Goal: Task Accomplishment & Management: Manage account settings

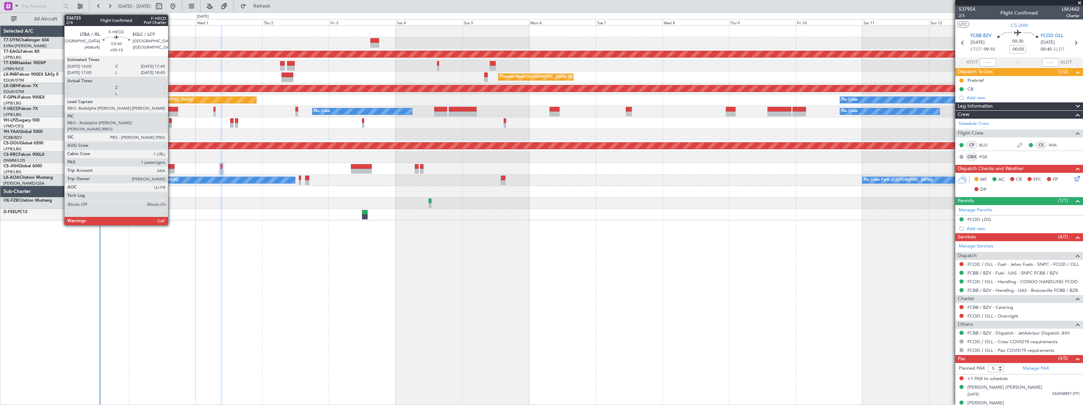
click at [171, 108] on div at bounding box center [173, 109] width 11 height 5
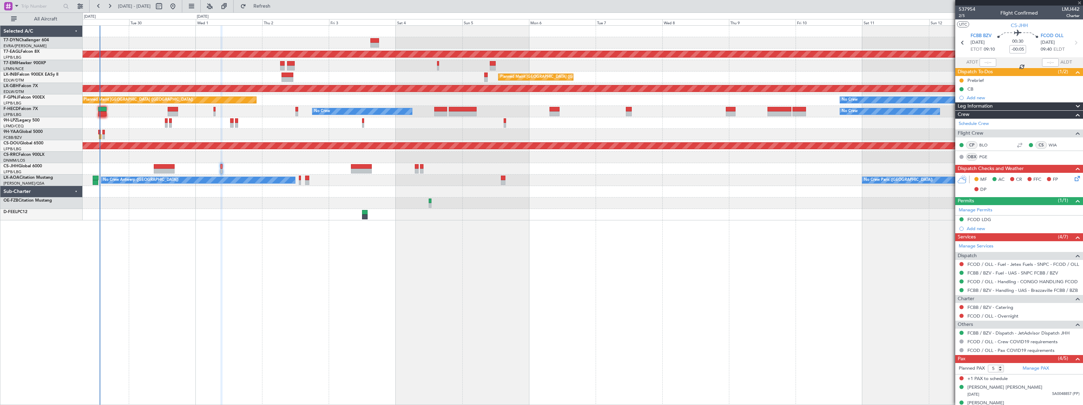
type input "+00:15"
type input "1"
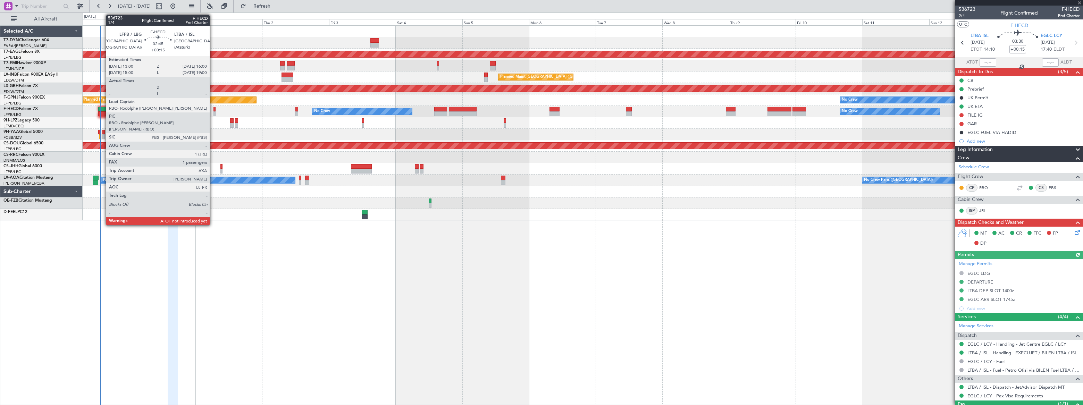
click at [102, 109] on div at bounding box center [102, 109] width 9 height 5
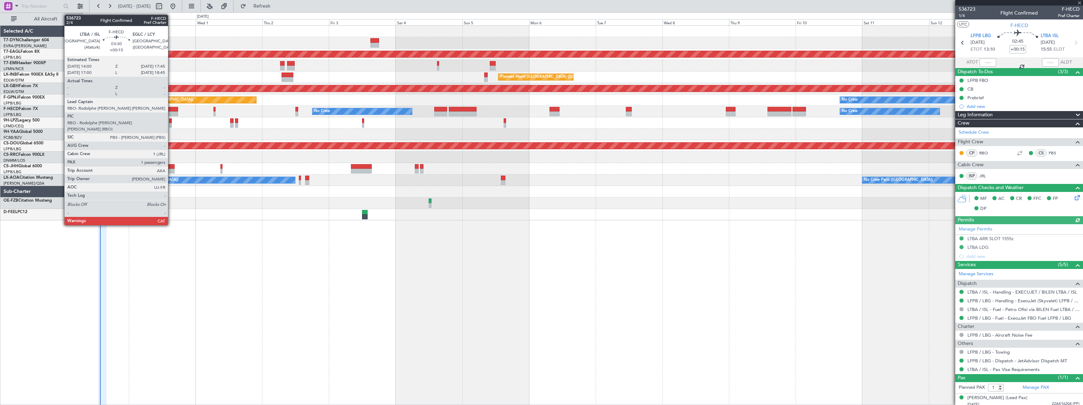
click at [171, 108] on div at bounding box center [173, 109] width 11 height 5
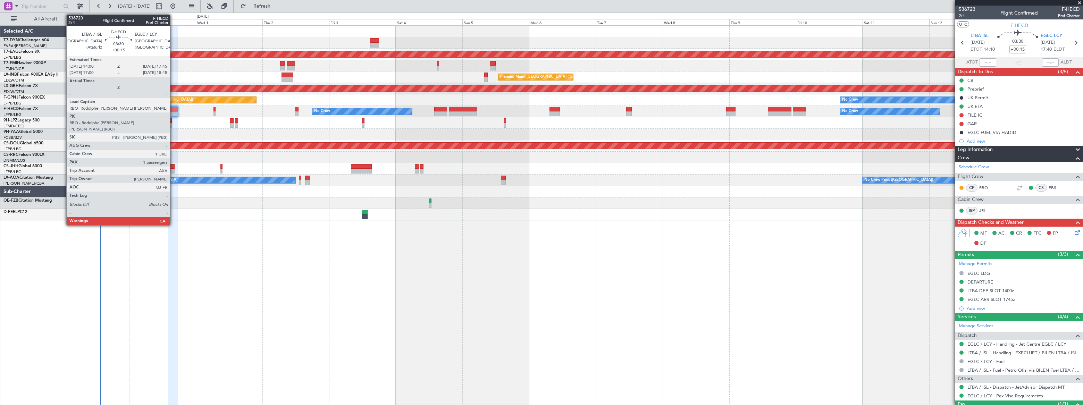
click at [173, 108] on div at bounding box center [173, 109] width 11 height 5
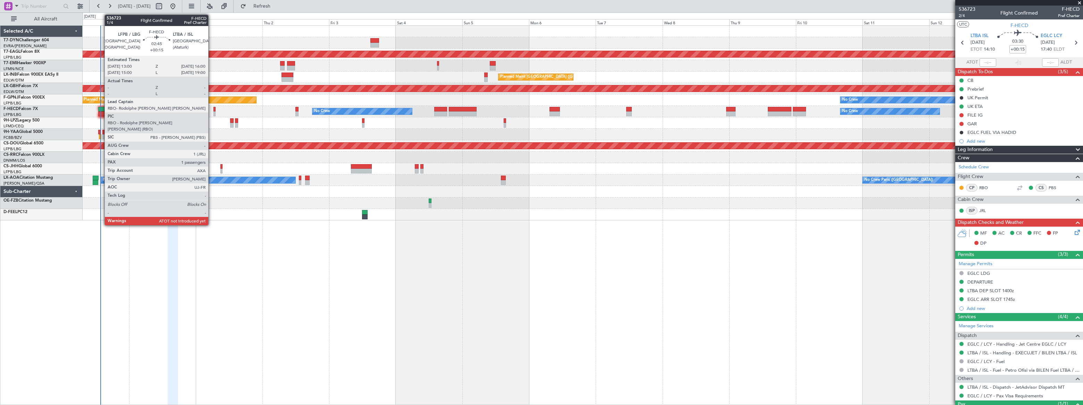
click at [101, 108] on div at bounding box center [102, 109] width 9 height 5
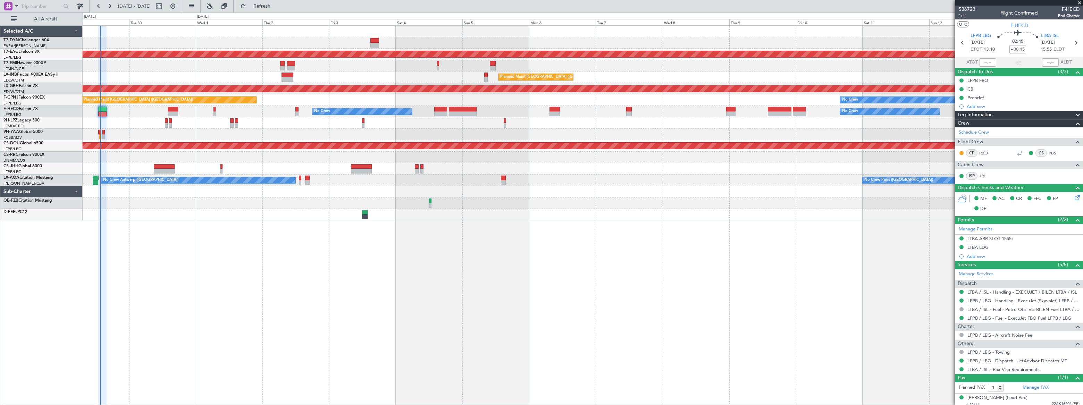
scroll to position [3, 0]
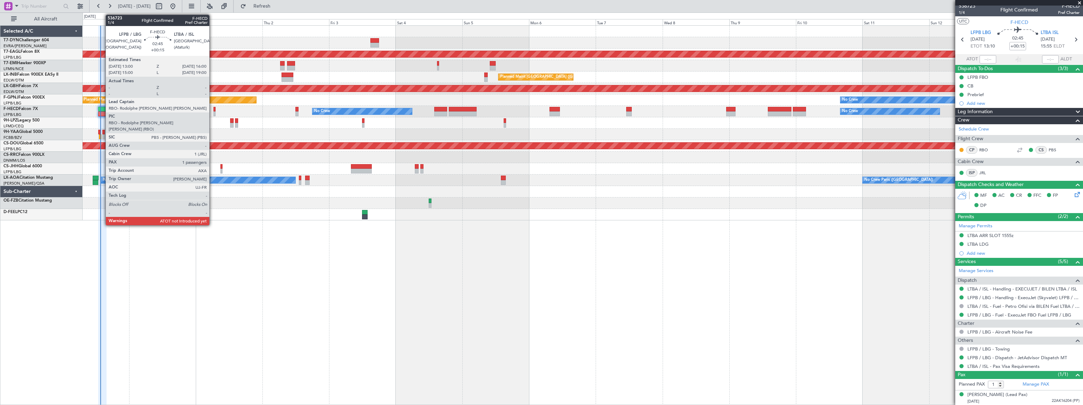
click at [102, 109] on div at bounding box center [102, 109] width 9 height 5
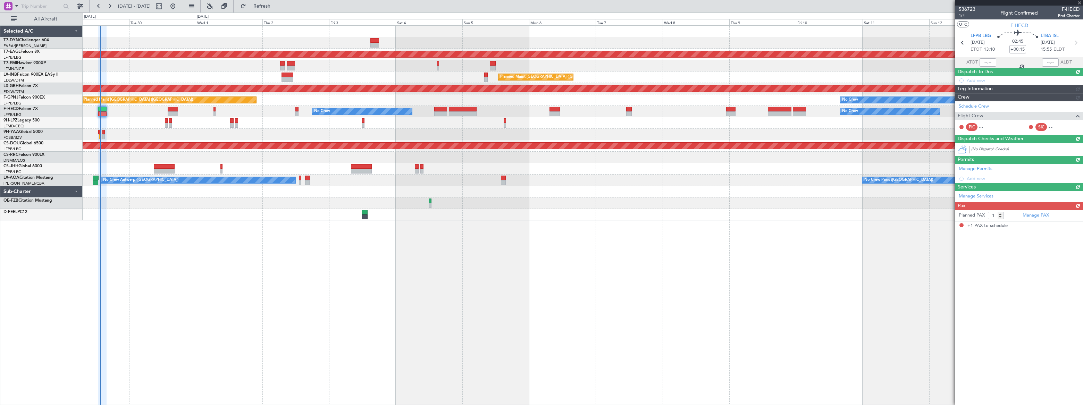
scroll to position [0, 0]
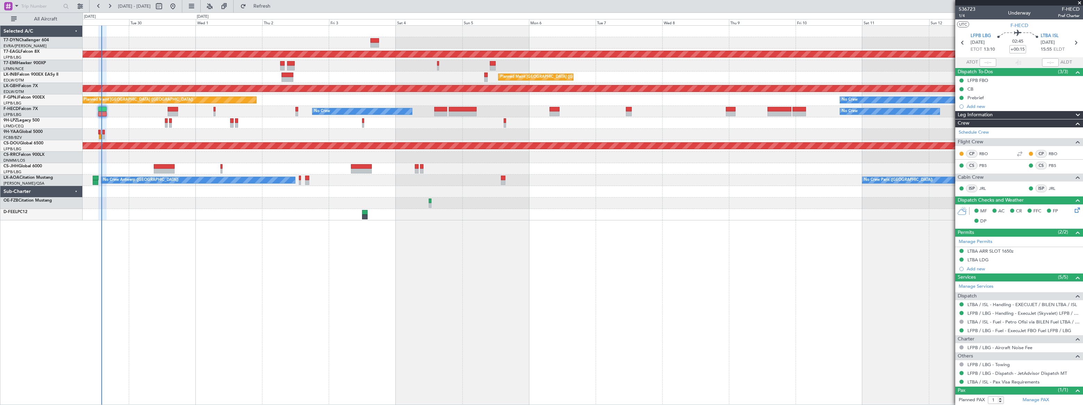
type input "14:00"
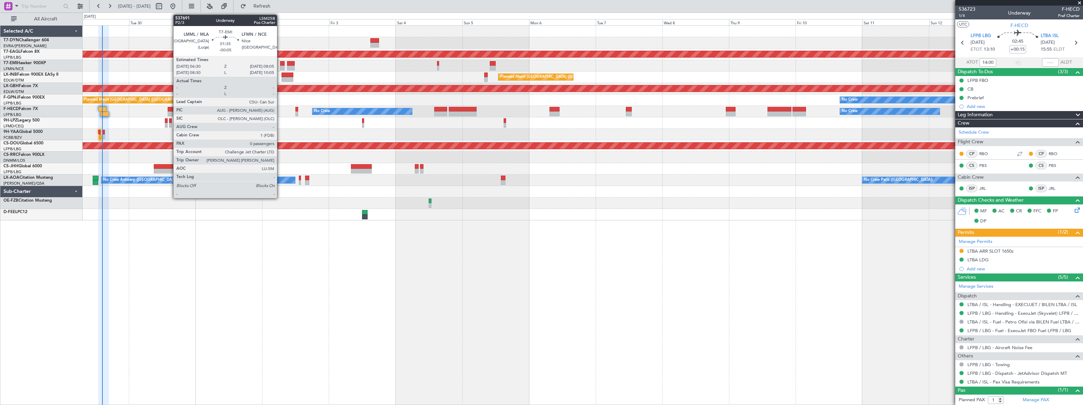
click at [280, 64] on div at bounding box center [282, 63] width 5 height 5
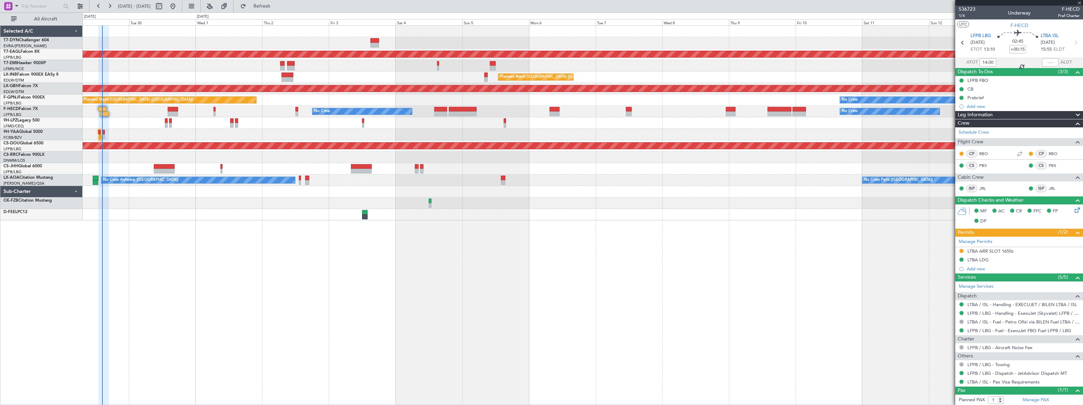
type input "-00:05"
type input "0"
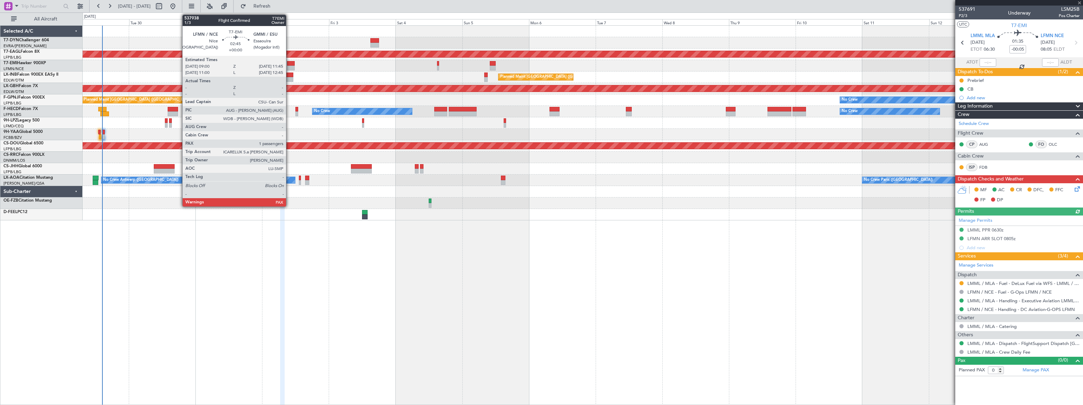
click at [289, 64] on div at bounding box center [291, 63] width 8 height 5
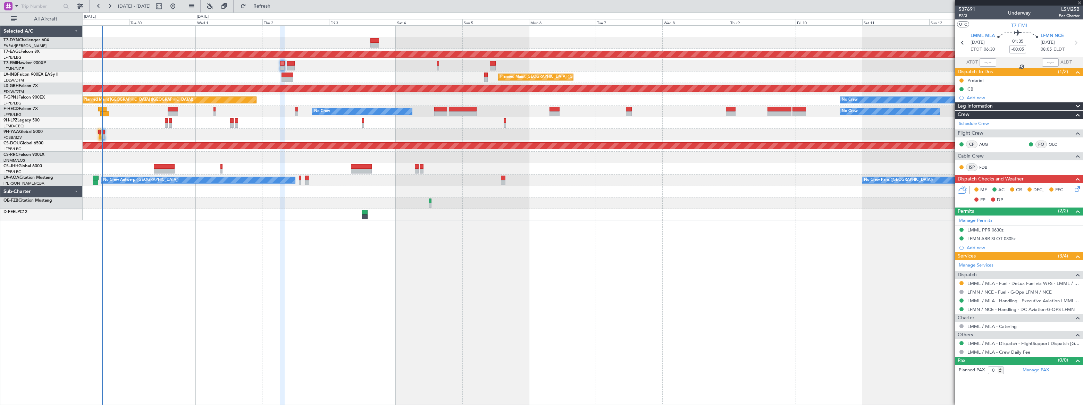
type input "1"
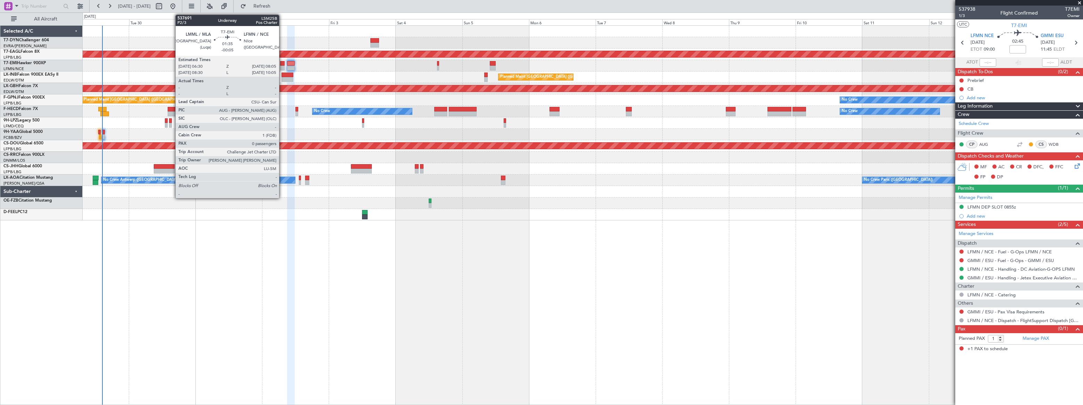
click at [282, 63] on div at bounding box center [282, 63] width 5 height 5
type input "-00:05"
type input "0"
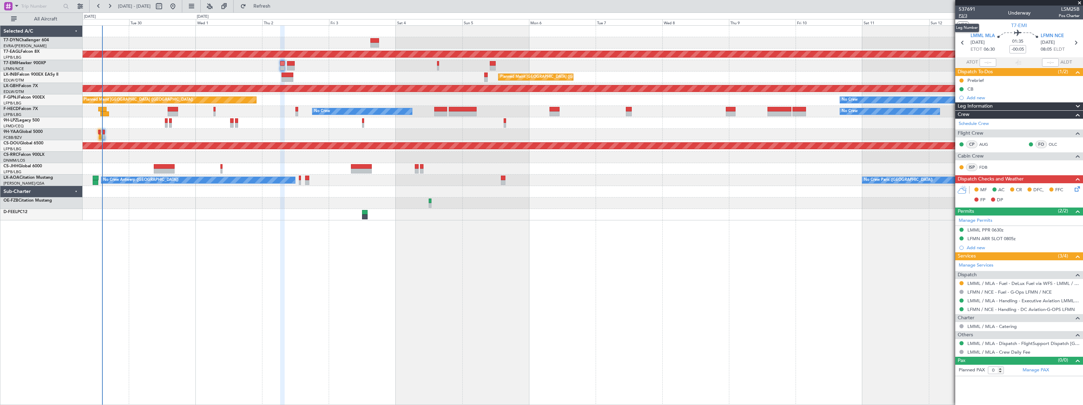
click at [962, 15] on span "P2/3" at bounding box center [967, 16] width 17 height 6
click at [277, 6] on span "Refresh" at bounding box center [261, 6] width 29 height 5
click at [277, 7] on span "Refreshing..." at bounding box center [261, 6] width 29 height 5
click at [277, 7] on span "Refresh" at bounding box center [261, 6] width 29 height 5
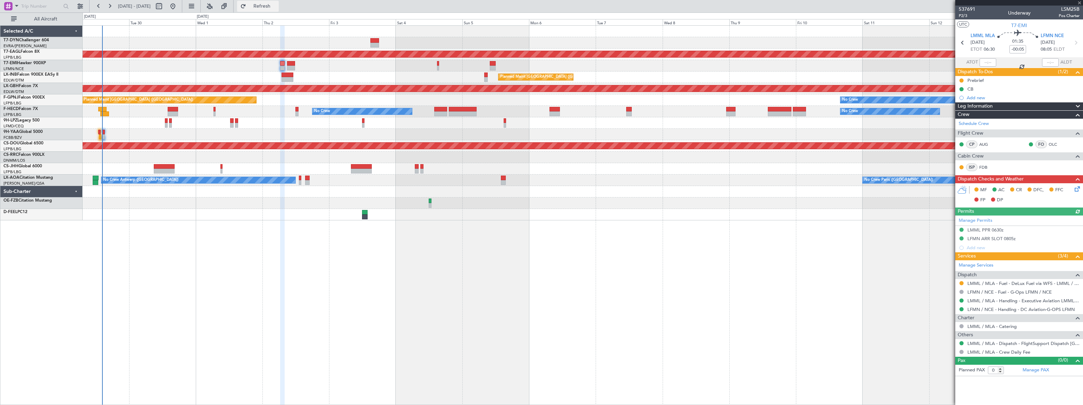
click at [277, 8] on span "Refresh" at bounding box center [261, 6] width 29 height 5
click at [277, 4] on span "Refresh" at bounding box center [261, 6] width 29 height 5
click at [277, 7] on span "Refresh" at bounding box center [261, 6] width 29 height 5
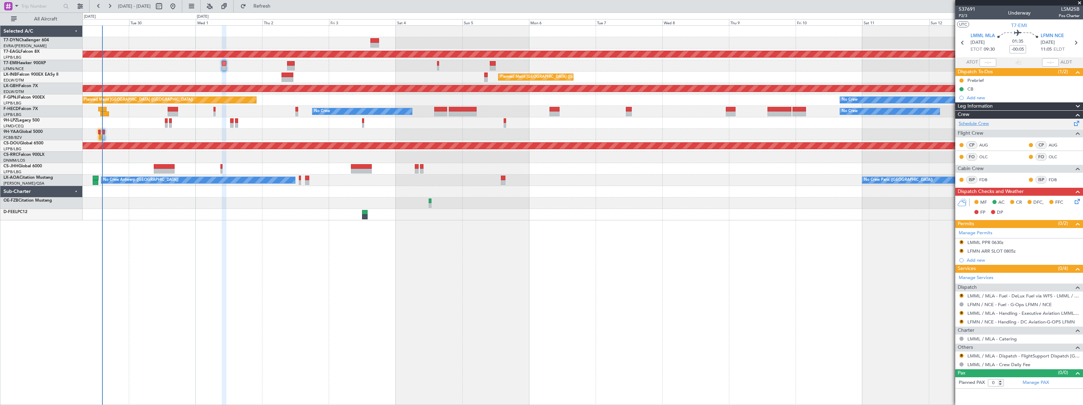
click at [983, 124] on link "Schedule Crew" at bounding box center [974, 123] width 30 height 7
click at [277, 7] on span "Refresh" at bounding box center [261, 6] width 29 height 5
click at [277, 7] on span "Refreshing..." at bounding box center [261, 6] width 29 height 5
click at [277, 7] on span "Refresh" at bounding box center [261, 6] width 29 height 5
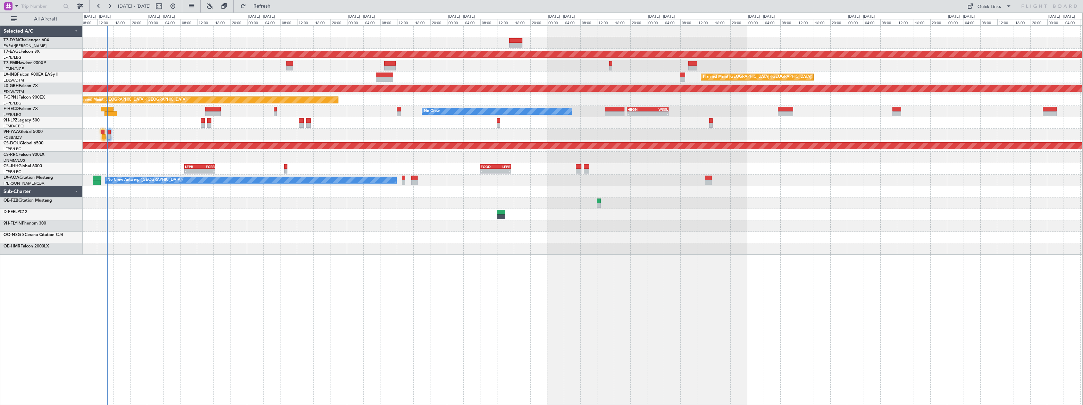
click at [141, 73] on div "Planned Maint Dubai (Al Maktoum Intl) Planned Maint London (Farnborough) Unplan…" at bounding box center [583, 140] width 1000 height 229
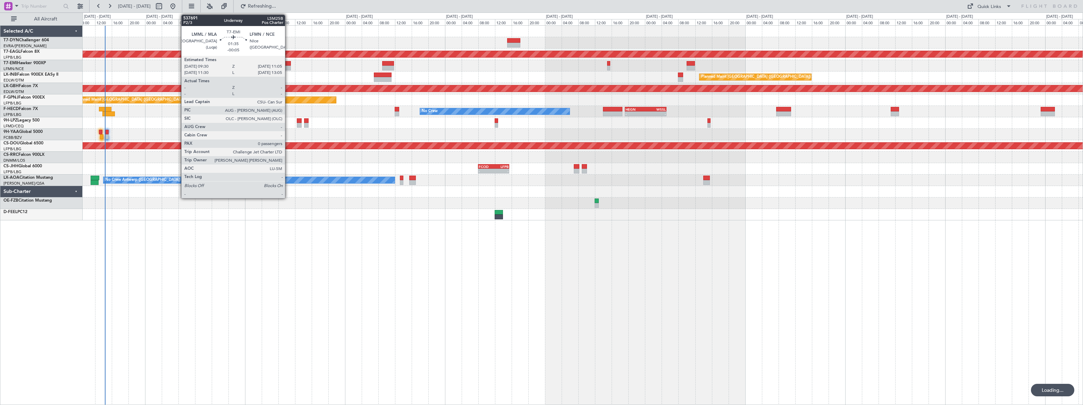
click at [288, 64] on div at bounding box center [287, 63] width 7 height 5
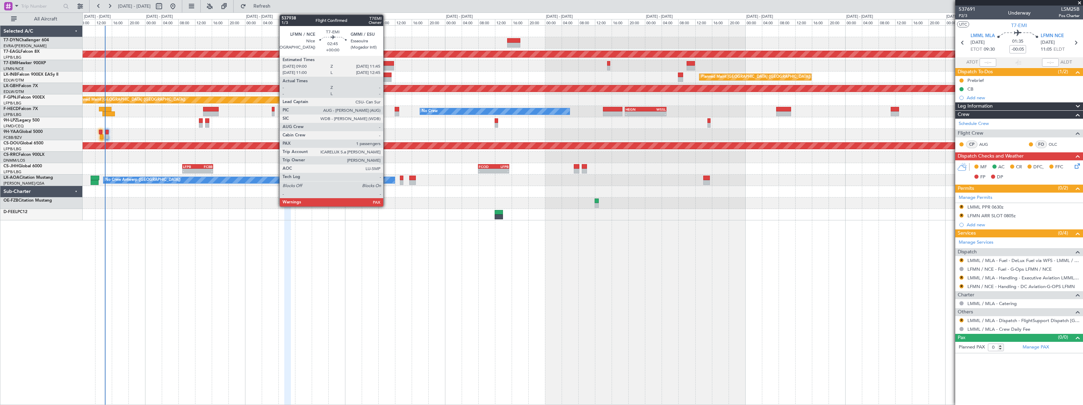
click at [386, 62] on div at bounding box center [388, 63] width 12 height 5
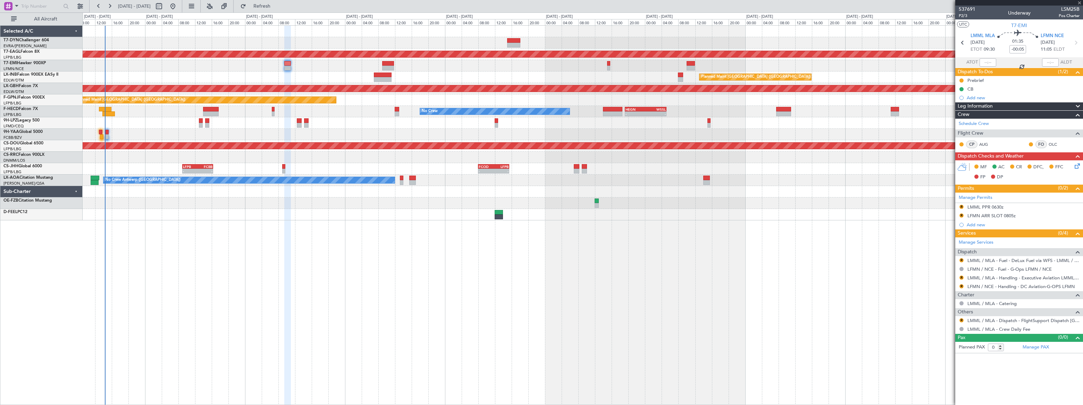
type input "1"
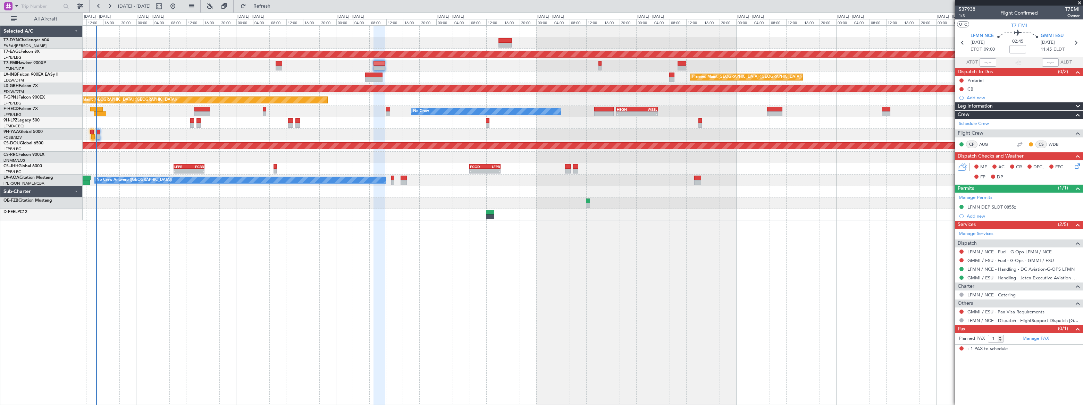
click at [175, 70] on div "Planned Maint Dubai (Al Maktoum Intl) Planned Maint London (Farnborough) Unplan…" at bounding box center [583, 123] width 1000 height 195
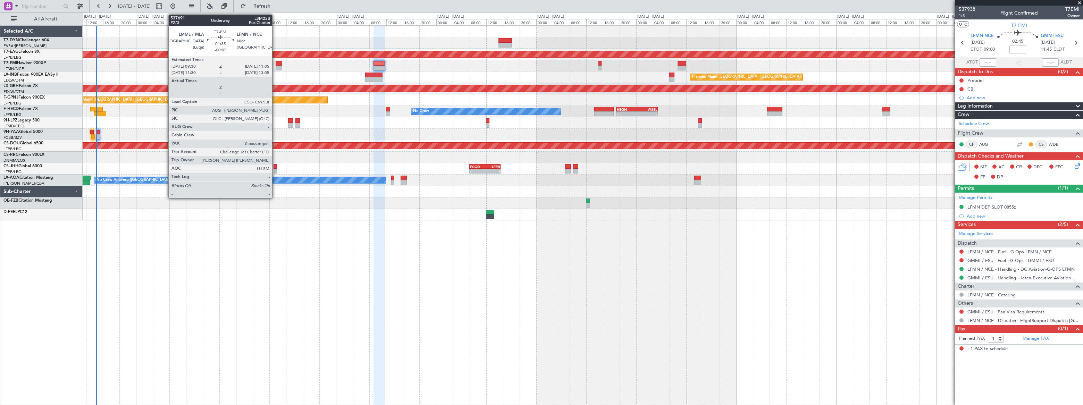
click at [274, 62] on div at bounding box center [583, 65] width 1000 height 11
click at [277, 65] on div at bounding box center [279, 63] width 7 height 5
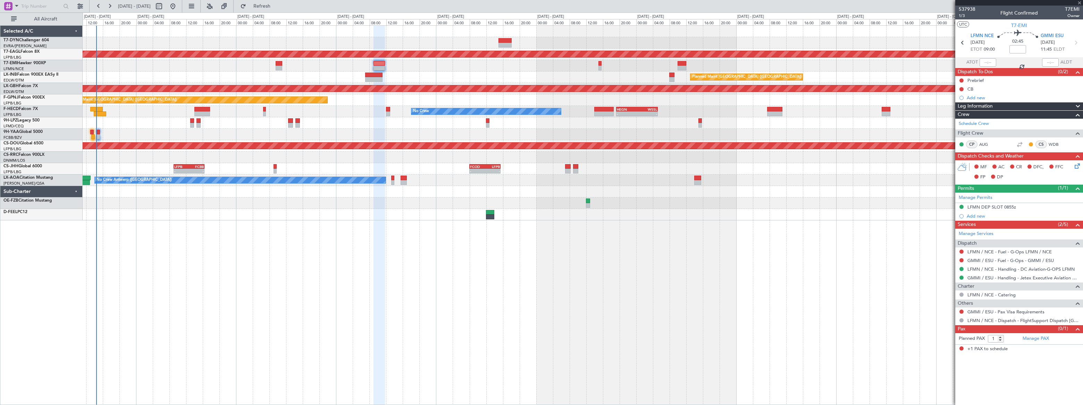
type input "-00:05"
type input "0"
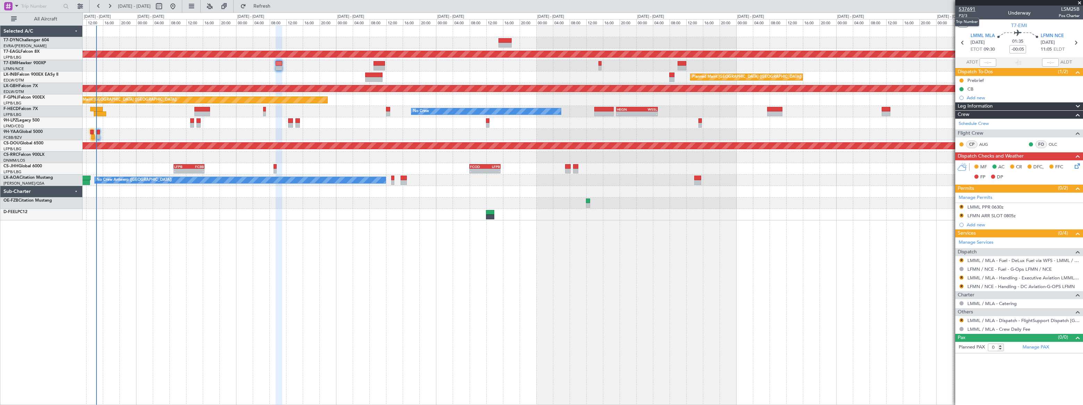
click at [966, 9] on span "537691" at bounding box center [967, 9] width 17 height 7
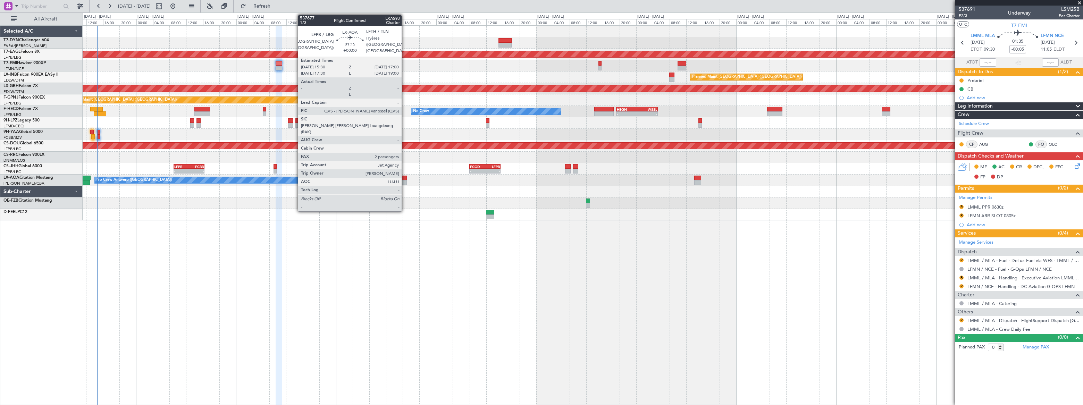
click at [405, 180] on div at bounding box center [404, 182] width 7 height 5
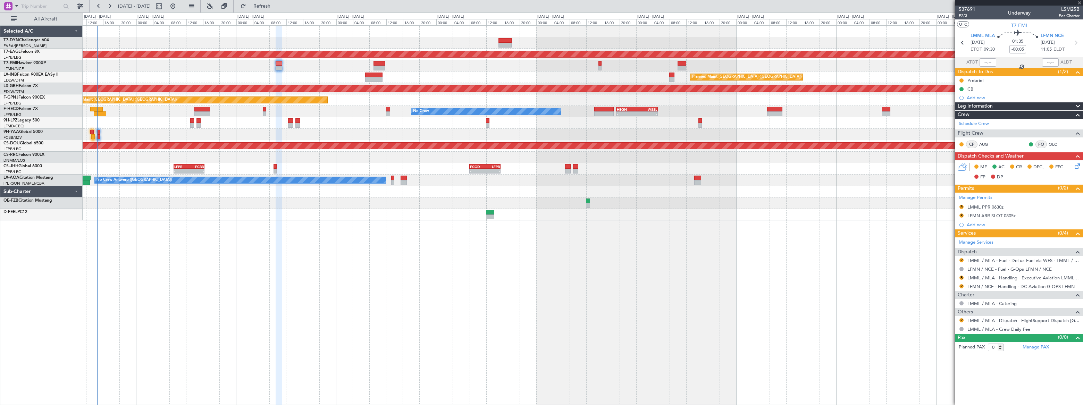
type input "2"
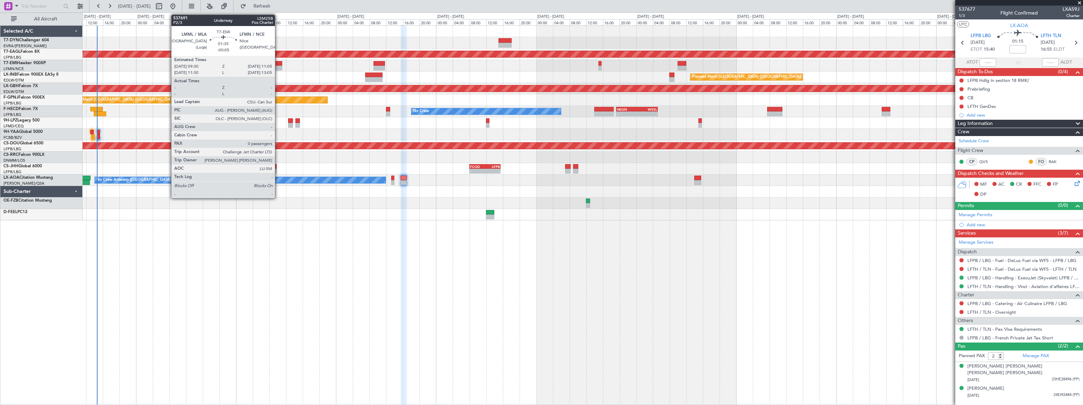
click at [278, 65] on div at bounding box center [279, 63] width 7 height 5
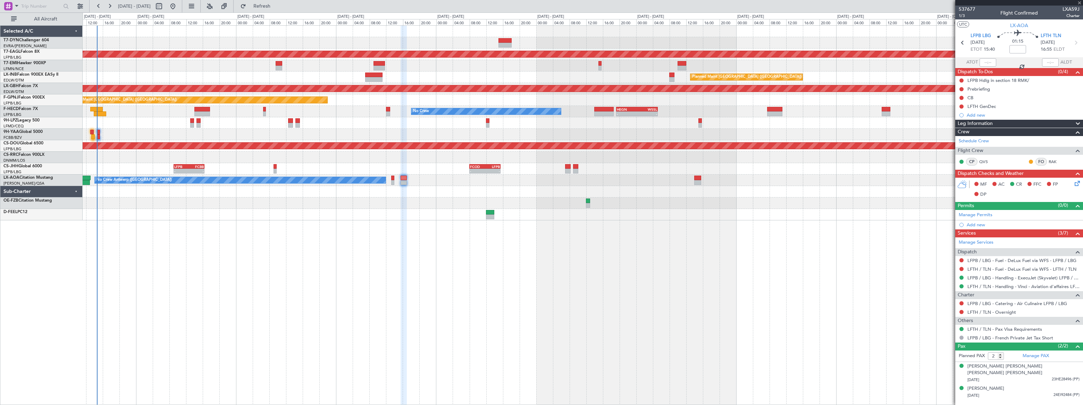
type input "-00:05"
type input "0"
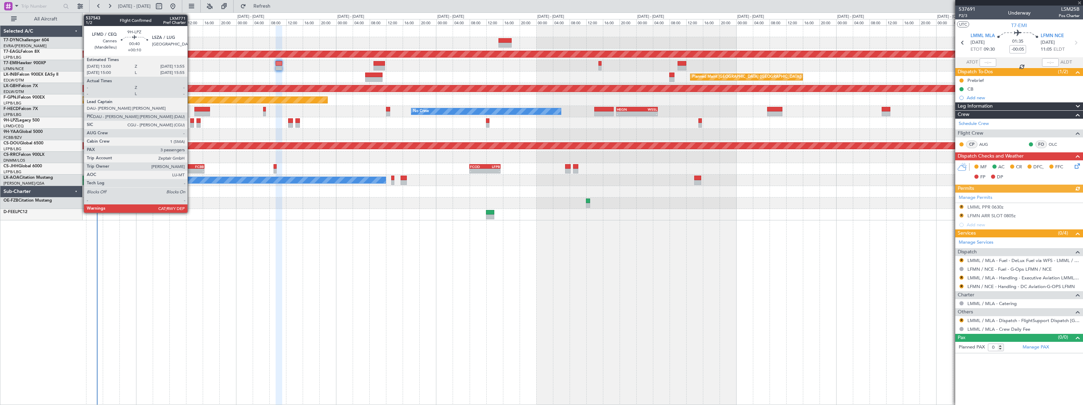
click at [190, 121] on div at bounding box center [192, 120] width 4 height 5
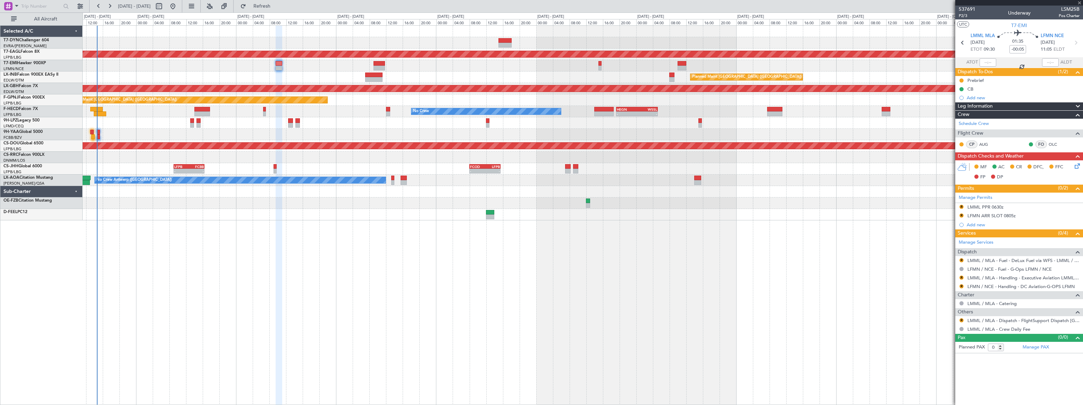
type input "+00:10"
type input "3"
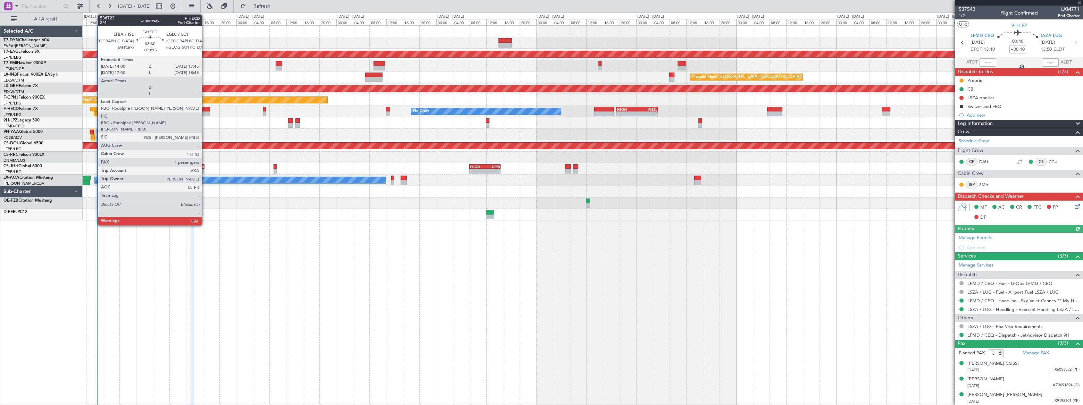
click at [205, 108] on div at bounding box center [202, 109] width 16 height 5
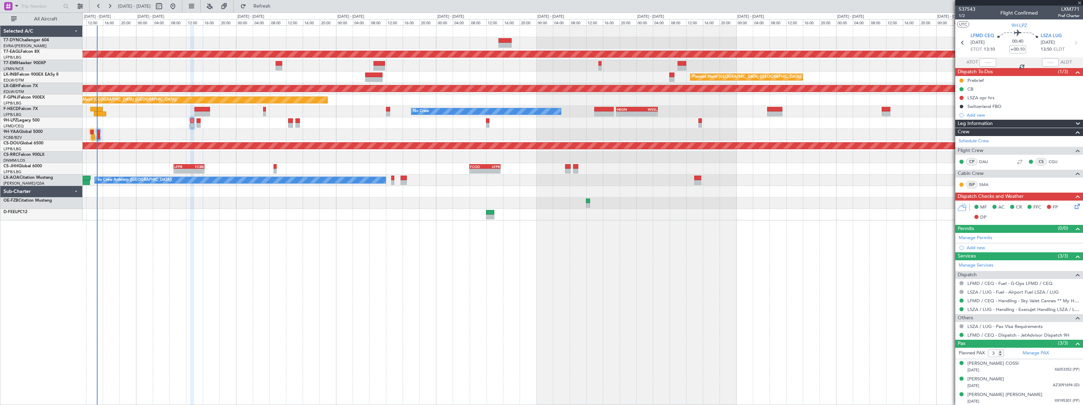
type input "+00:15"
type input "1"
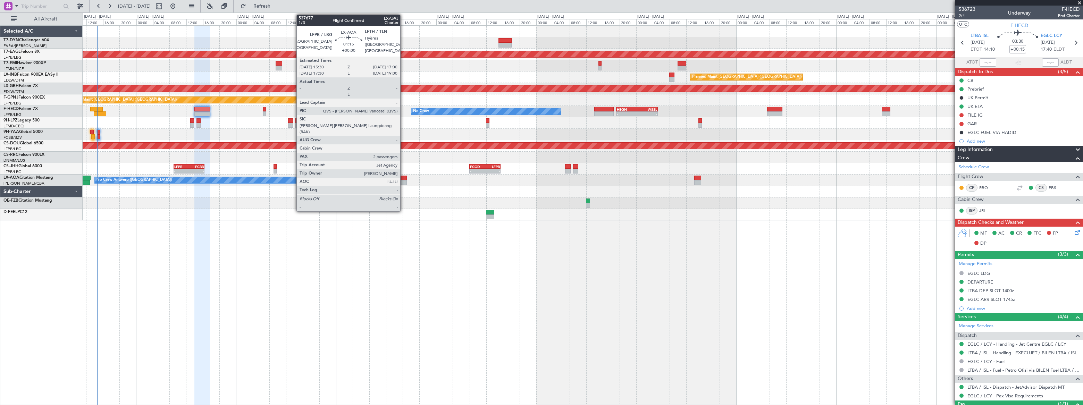
click at [403, 179] on div at bounding box center [404, 178] width 7 height 5
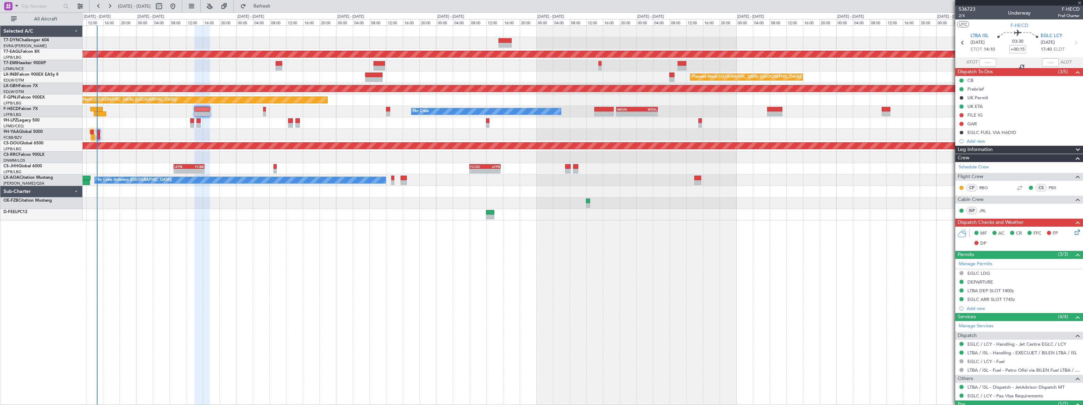
type input "2"
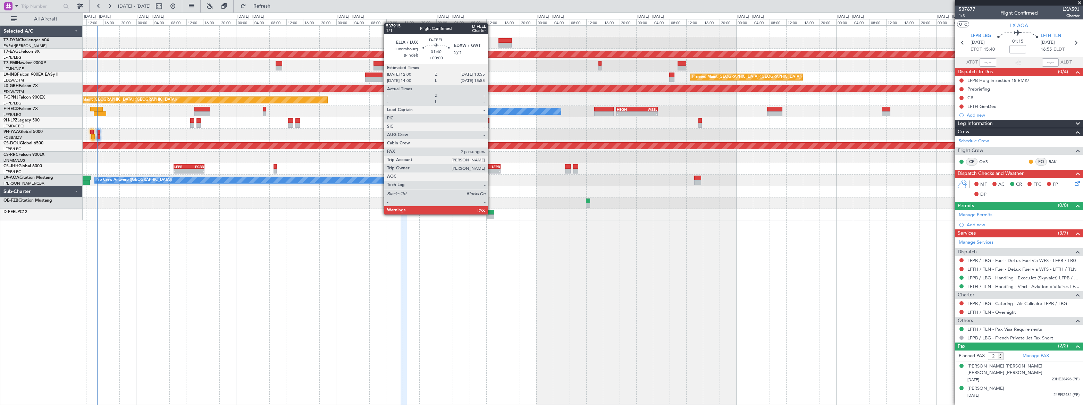
click at [491, 214] on div at bounding box center [490, 212] width 8 height 5
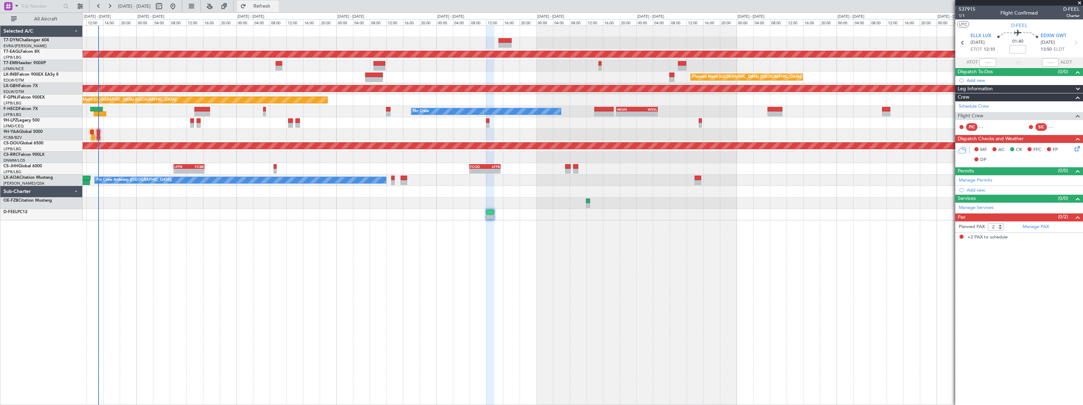
click at [277, 8] on span "Refresh" at bounding box center [261, 6] width 29 height 5
click at [983, 205] on link "Manage Services" at bounding box center [976, 207] width 35 height 7
click at [277, 8] on span "Refresh" at bounding box center [261, 6] width 29 height 5
click at [277, 8] on span "Refreshing..." at bounding box center [261, 6] width 29 height 5
click at [277, 7] on span "Refresh" at bounding box center [261, 6] width 29 height 5
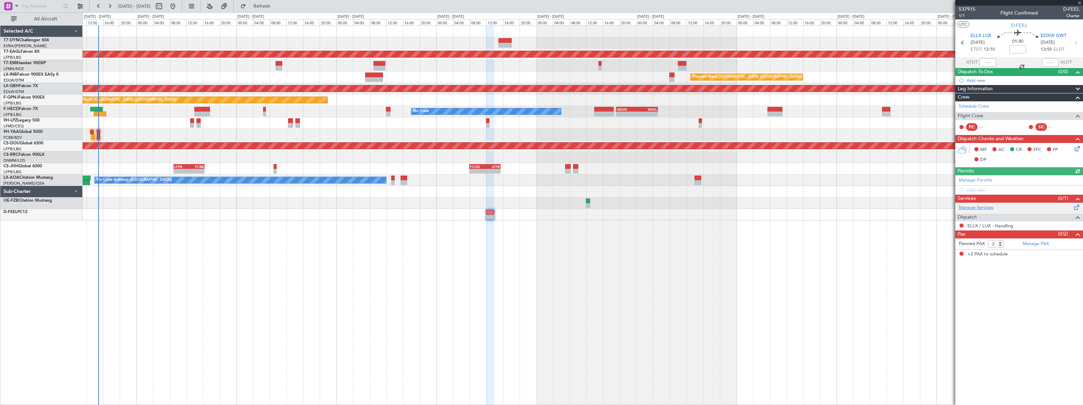
click at [988, 207] on link "Manage Services" at bounding box center [976, 207] width 35 height 7
click at [277, 6] on span "Refresh" at bounding box center [261, 6] width 29 height 5
click at [277, 8] on span "Refreshing..." at bounding box center [261, 6] width 29 height 5
click at [982, 209] on link "Manage Services" at bounding box center [976, 207] width 35 height 7
